Goal: Task Accomplishment & Management: Use online tool/utility

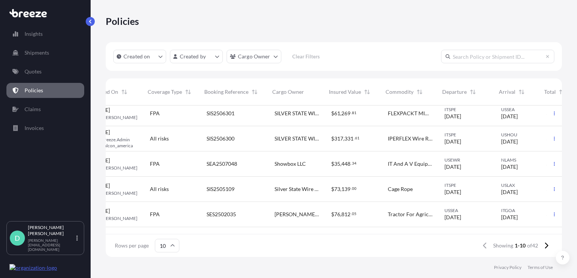
scroll to position [5, 81]
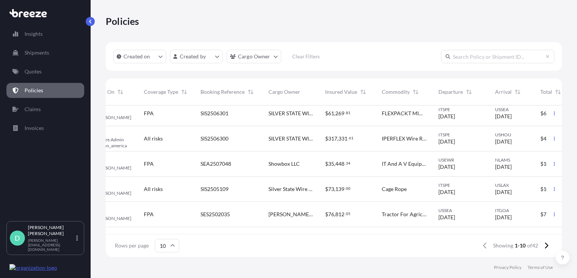
click at [217, 135] on span "SIS2506300" at bounding box center [214, 139] width 28 height 8
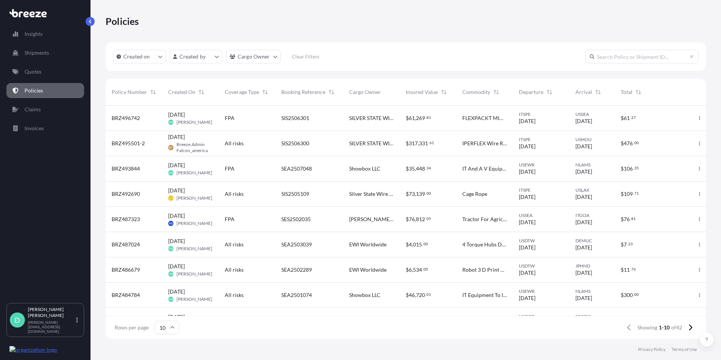
scroll to position [232, 595]
click at [266, 141] on icon "button" at bounding box center [695, 143] width 5 height 5
click at [266, 141] on p "Duplicate quote" at bounding box center [648, 145] width 38 height 8
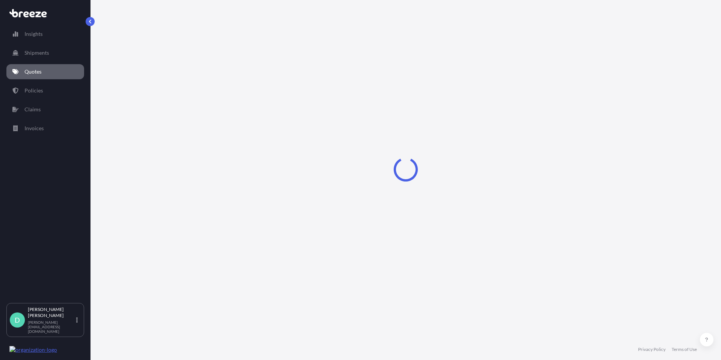
select select "Road"
select select "Sea"
select select "Road"
select select "2"
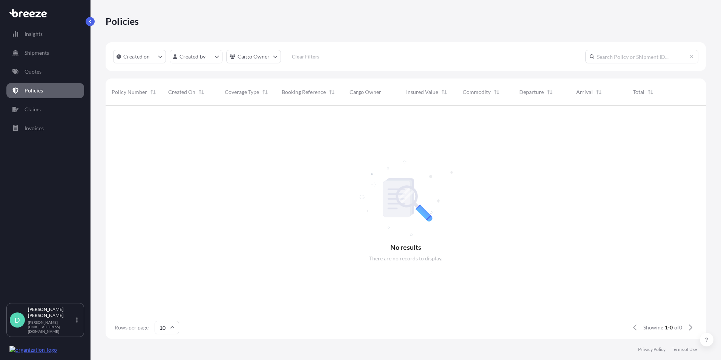
scroll to position [232, 595]
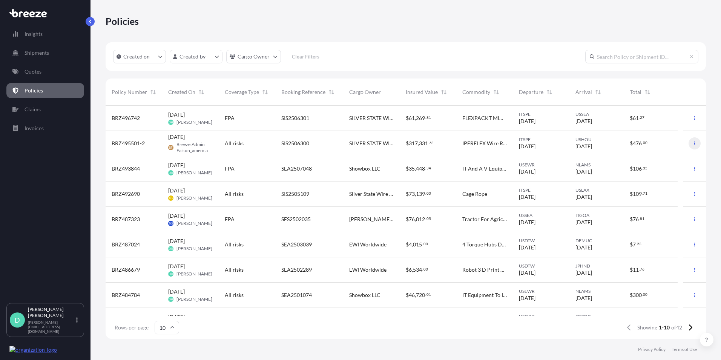
click at [266, 141] on icon "button" at bounding box center [695, 143] width 5 height 5
click at [266, 141] on p "Duplicate quote" at bounding box center [648, 145] width 38 height 8
select select "Road"
select select "Sea"
select select "Road"
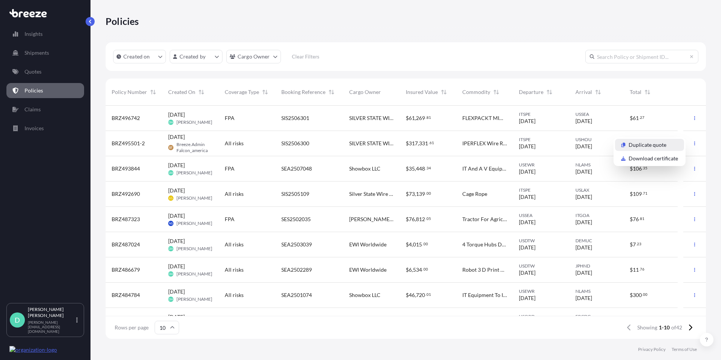
select select "2"
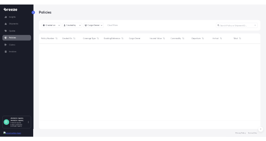
scroll to position [232, 595]
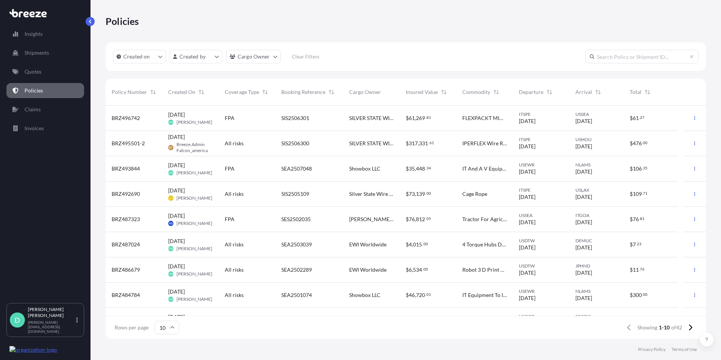
click at [200, 141] on span "Breeze.Admin Falcon_america" at bounding box center [195, 147] width 36 height 12
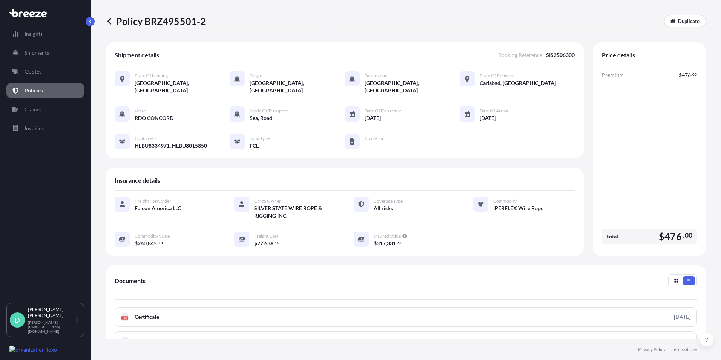
click at [203, 141] on div "Place of Loading [GEOGRAPHIC_DATA], [GEOGRAPHIC_DATA] Origin [GEOGRAPHIC_DATA],…" at bounding box center [345, 114] width 460 height 98
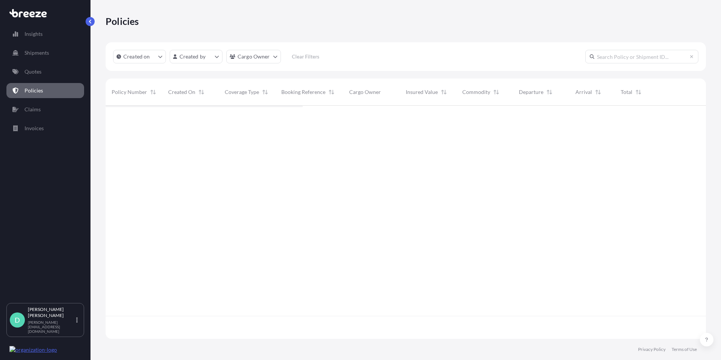
scroll to position [232, 595]
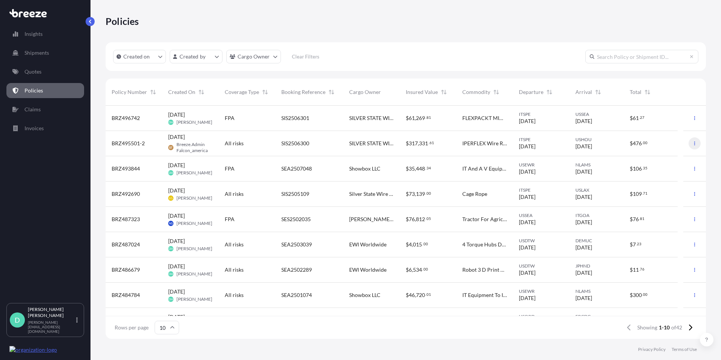
click at [266, 141] on icon "button" at bounding box center [695, 143] width 1 height 4
click at [266, 141] on p "Duplicate quote" at bounding box center [648, 145] width 38 height 8
select select "Road"
select select "Sea"
select select "Road"
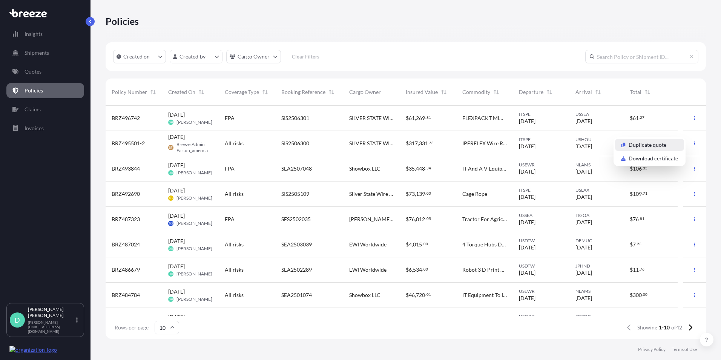
select select "2"
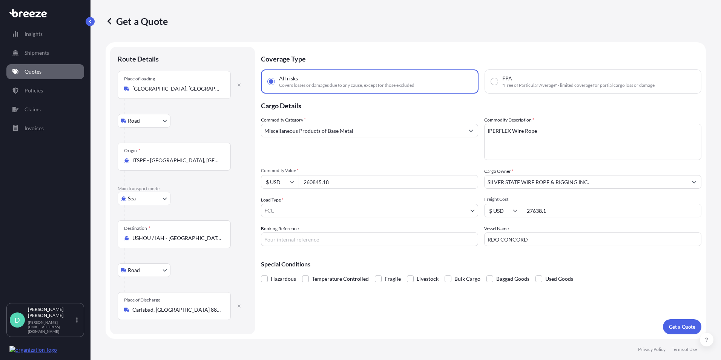
drag, startPoint x: 334, startPoint y: 184, endPoint x: 302, endPoint y: 184, distance: 32.4
click at [266, 141] on input "260845.18" at bounding box center [389, 182] width 180 height 14
type input "210357.00"
drag, startPoint x: 550, startPoint y: 210, endPoint x: 510, endPoint y: 209, distance: 40.0
click at [266, 141] on div "$ USD 27638.1" at bounding box center [592, 211] width 217 height 14
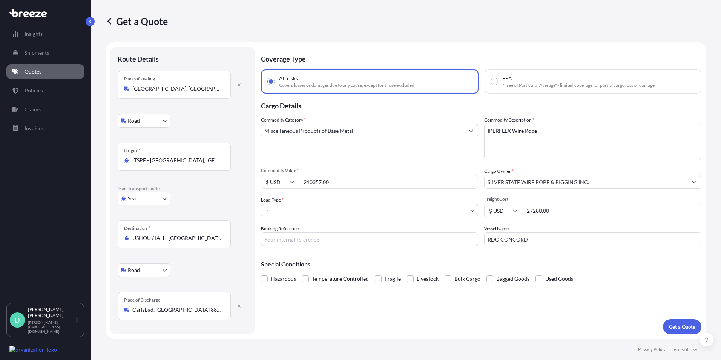
type input "27280.00"
click at [266, 141] on input "Booking Reference" at bounding box center [369, 239] width 217 height 14
drag, startPoint x: 286, startPoint y: 238, endPoint x: 291, endPoint y: 234, distance: 5.9
click at [266, 141] on input "Booking Reference" at bounding box center [369, 239] width 217 height 14
type input "s"
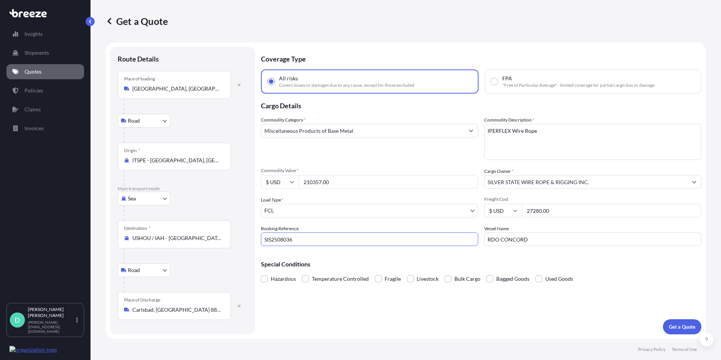
type input "SIS2508036"
drag, startPoint x: 534, startPoint y: 238, endPoint x: 445, endPoint y: 237, distance: 89.1
click at [266, 141] on div "Commodity Category * Miscellaneous Products of Base Metal Commodity Description…" at bounding box center [481, 181] width 441 height 130
type input "JAMAICA EXPRESS"
click at [266, 141] on p "Get a Quote" at bounding box center [682, 327] width 26 height 8
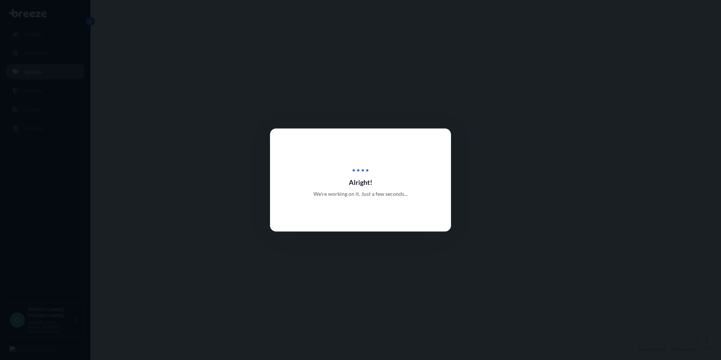
select select "Road"
select select "Sea"
select select "Road"
select select "2"
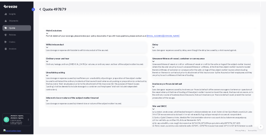
scroll to position [1028, 0]
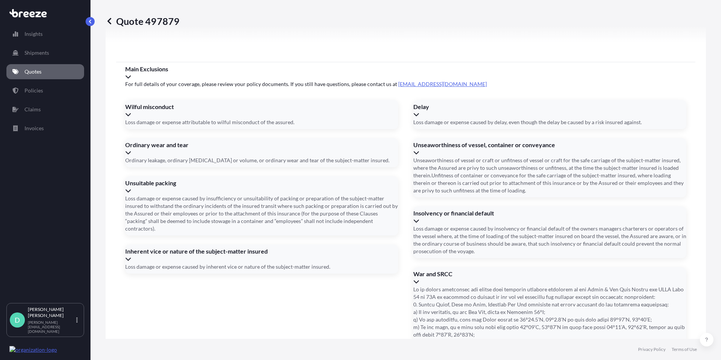
drag, startPoint x: 158, startPoint y: 224, endPoint x: 96, endPoint y: 217, distance: 62.7
click at [96, 141] on div "Quote 497879 Route Details Place of loading [GEOGRAPHIC_DATA], [GEOGRAPHIC_DATA…" at bounding box center [406, 169] width 631 height 339
type input "082825"
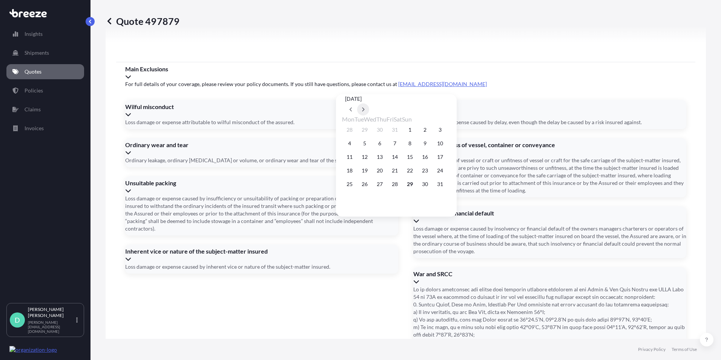
click at [266, 107] on icon at bounding box center [363, 109] width 3 height 5
click at [266, 141] on button "9" at bounding box center [395, 143] width 12 height 12
type input "[DATE]"
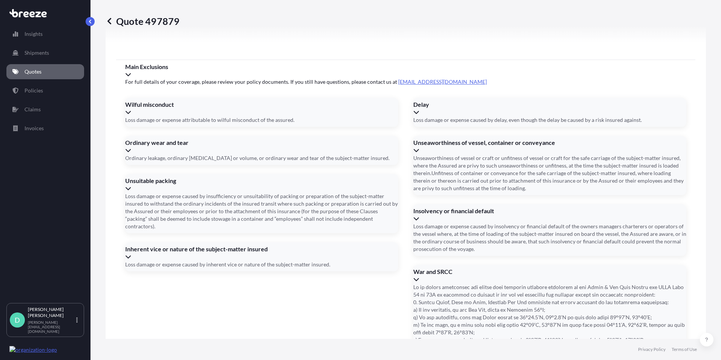
type input "HLBU8233209, TCLU7155656"
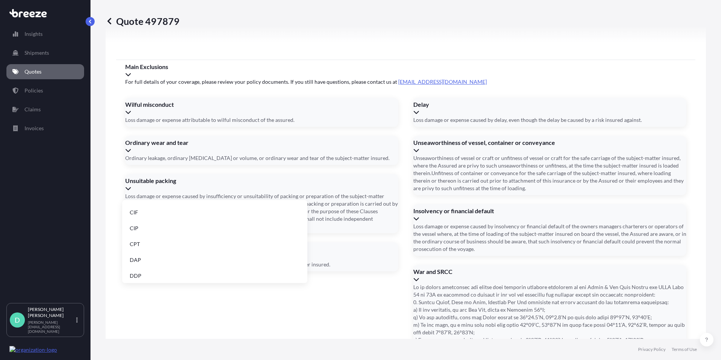
scroll to position [15, 0]
click at [166, 141] on li "DDP" at bounding box center [214, 274] width 179 height 14
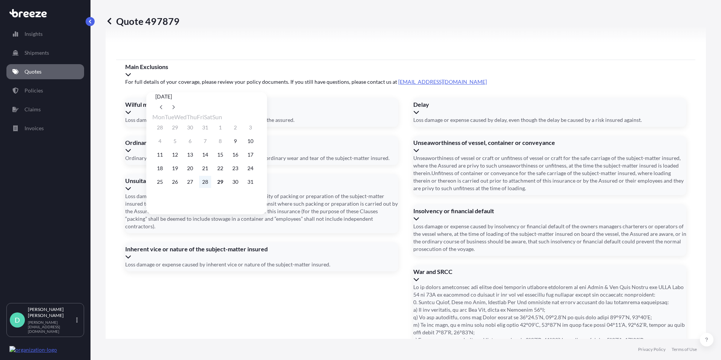
click at [211, 141] on button "28" at bounding box center [205, 182] width 12 height 12
type input "[DATE]"
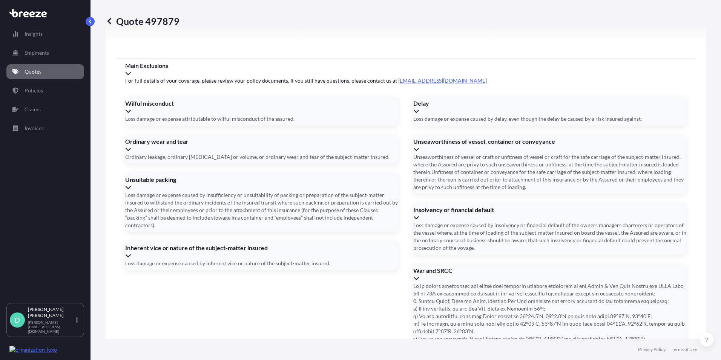
scroll to position [1028, 0]
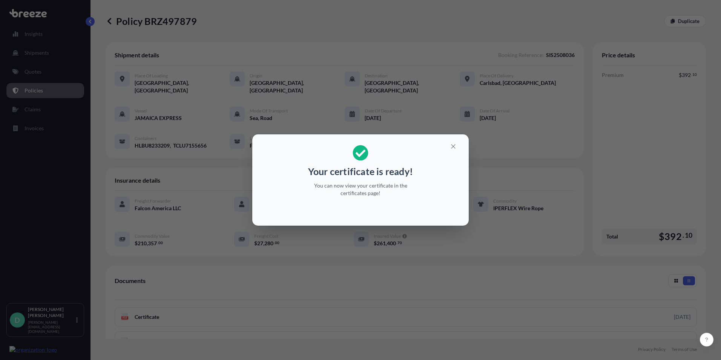
click at [266, 141] on icon at bounding box center [360, 152] width 15 height 15
click at [266, 141] on icon "button" at bounding box center [453, 146] width 4 height 4
